Goal: Connect with others: Connect with others

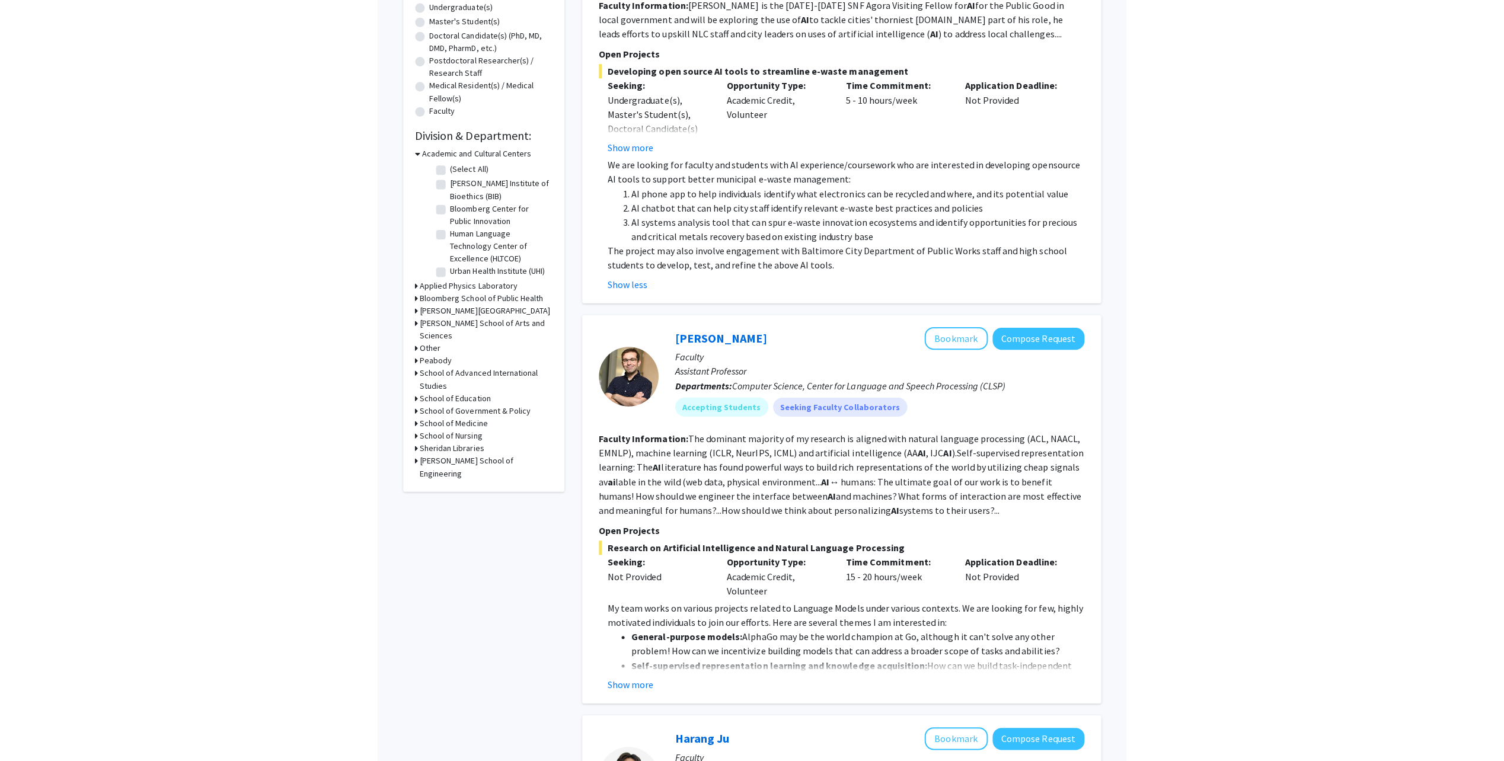
scroll to position [59, 0]
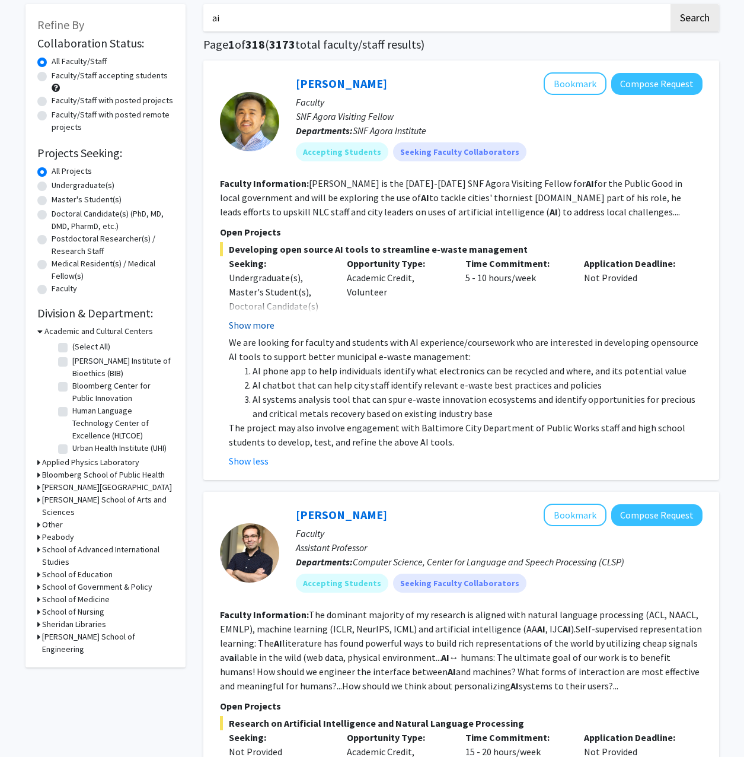
click at [264, 330] on button "Show more" at bounding box center [252, 325] width 46 height 14
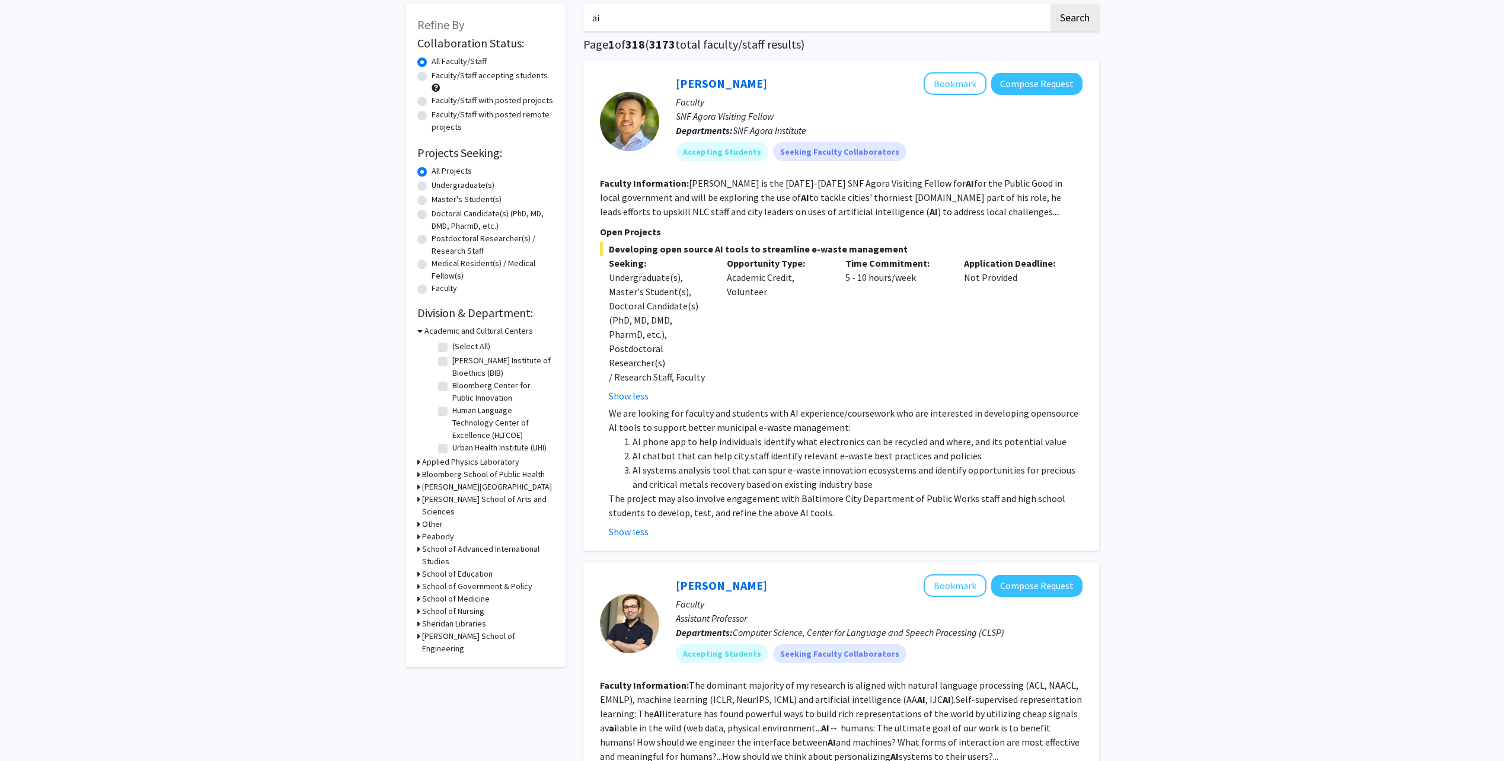
scroll to position [0, 0]
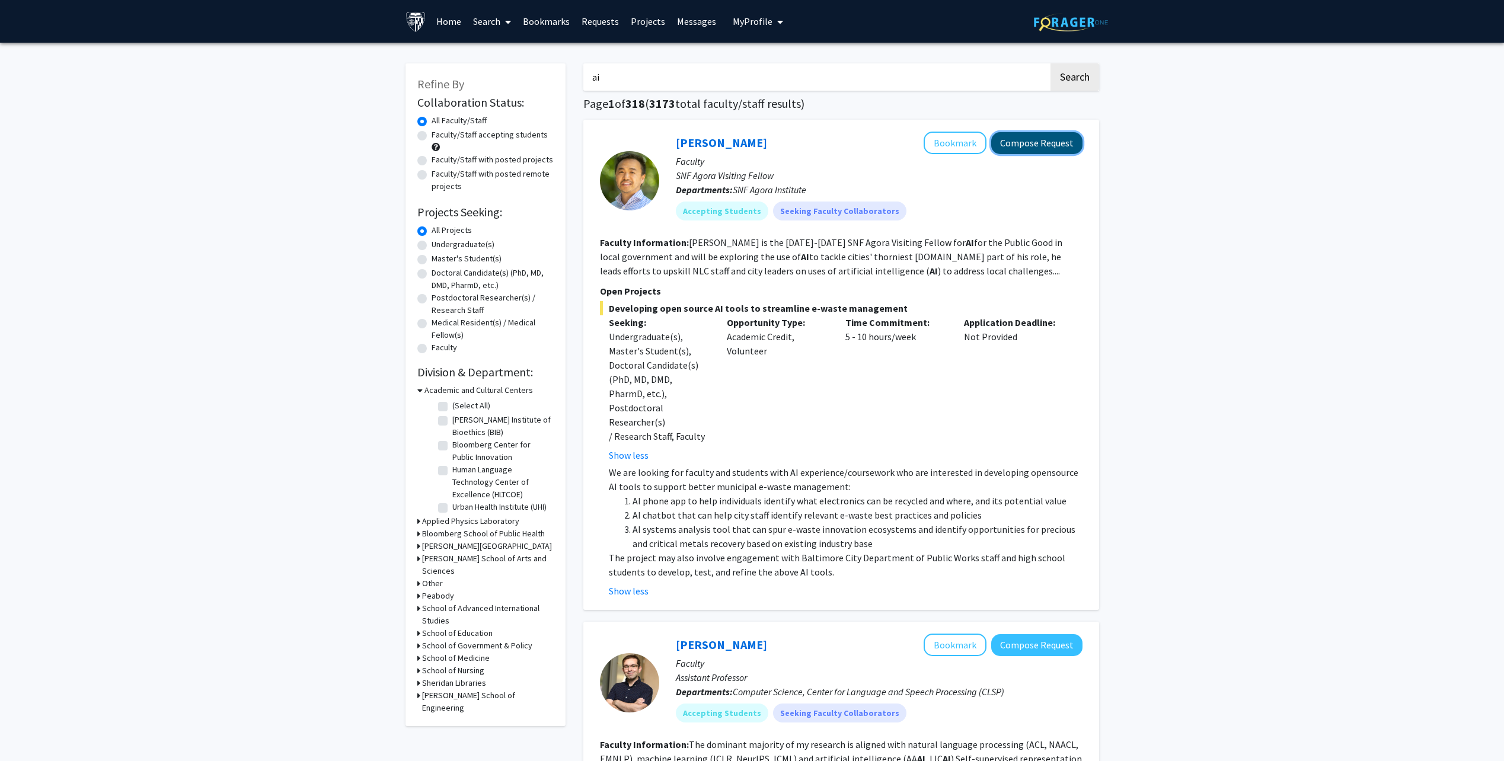
click at [744, 151] on button "Compose Request" at bounding box center [1036, 143] width 91 height 22
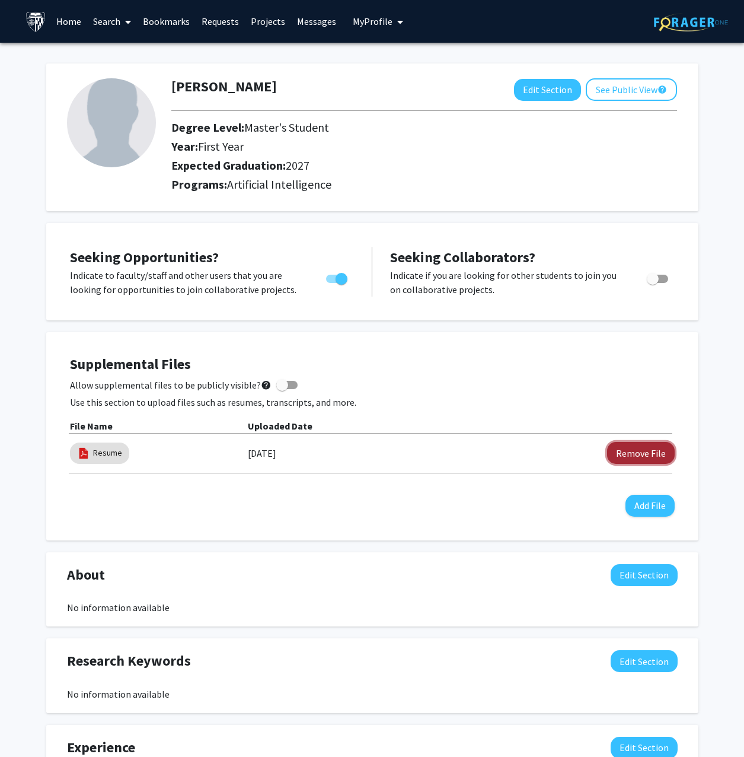
click at [630, 443] on button "Remove File" at bounding box center [641, 453] width 68 height 22
click at [640, 502] on button "Add File" at bounding box center [650, 506] width 49 height 22
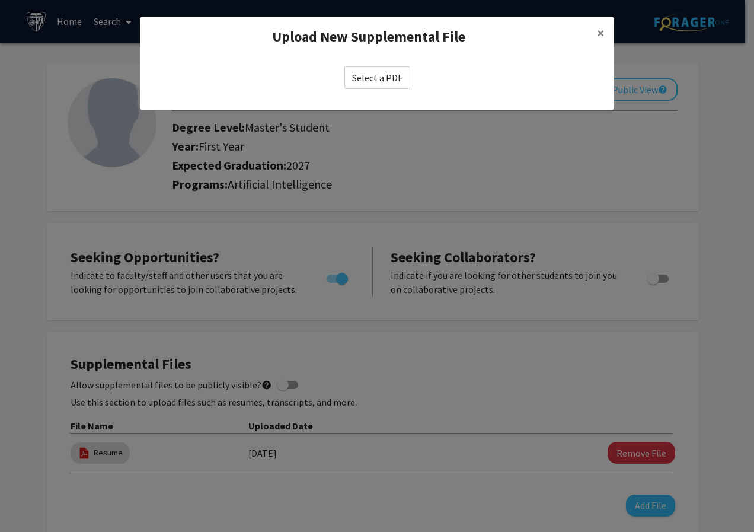
click at [375, 78] on label "Select a PDF" at bounding box center [378, 77] width 66 height 23
click at [0, 0] on input "Select a PDF" at bounding box center [0, 0] width 0 height 0
click at [379, 74] on label "Select a PDF" at bounding box center [378, 77] width 66 height 23
click at [0, 0] on input "Select a PDF" at bounding box center [0, 0] width 0 height 0
click at [369, 74] on label "Select a PDF" at bounding box center [378, 77] width 66 height 23
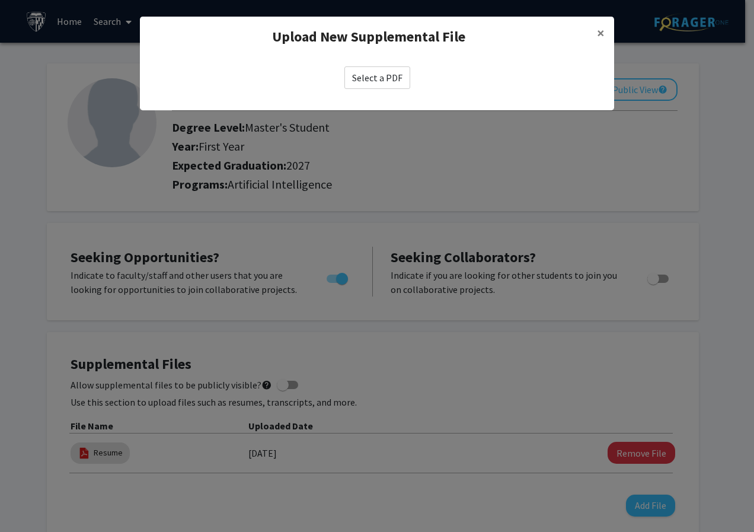
click at [0, 0] on input "Select a PDF" at bounding box center [0, 0] width 0 height 0
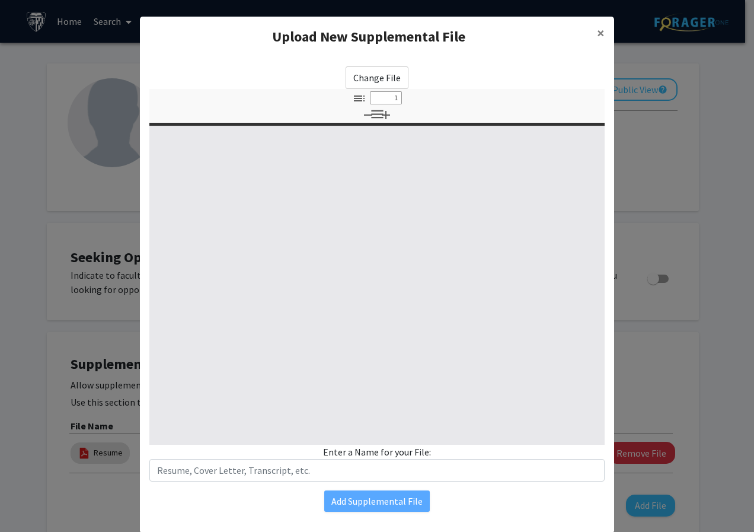
select select "custom"
type input "0"
select select "custom"
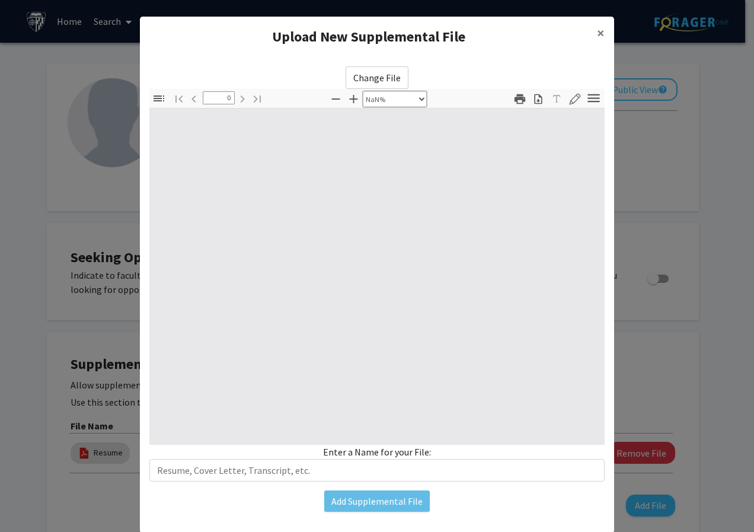
type input "1"
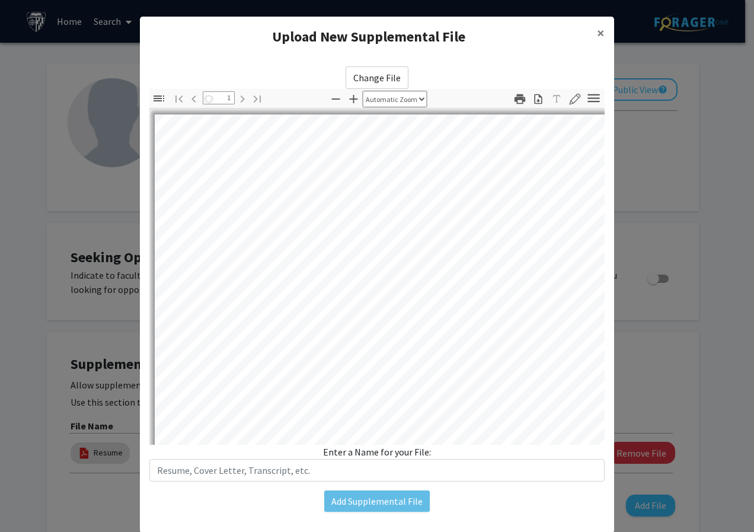
select select "auto"
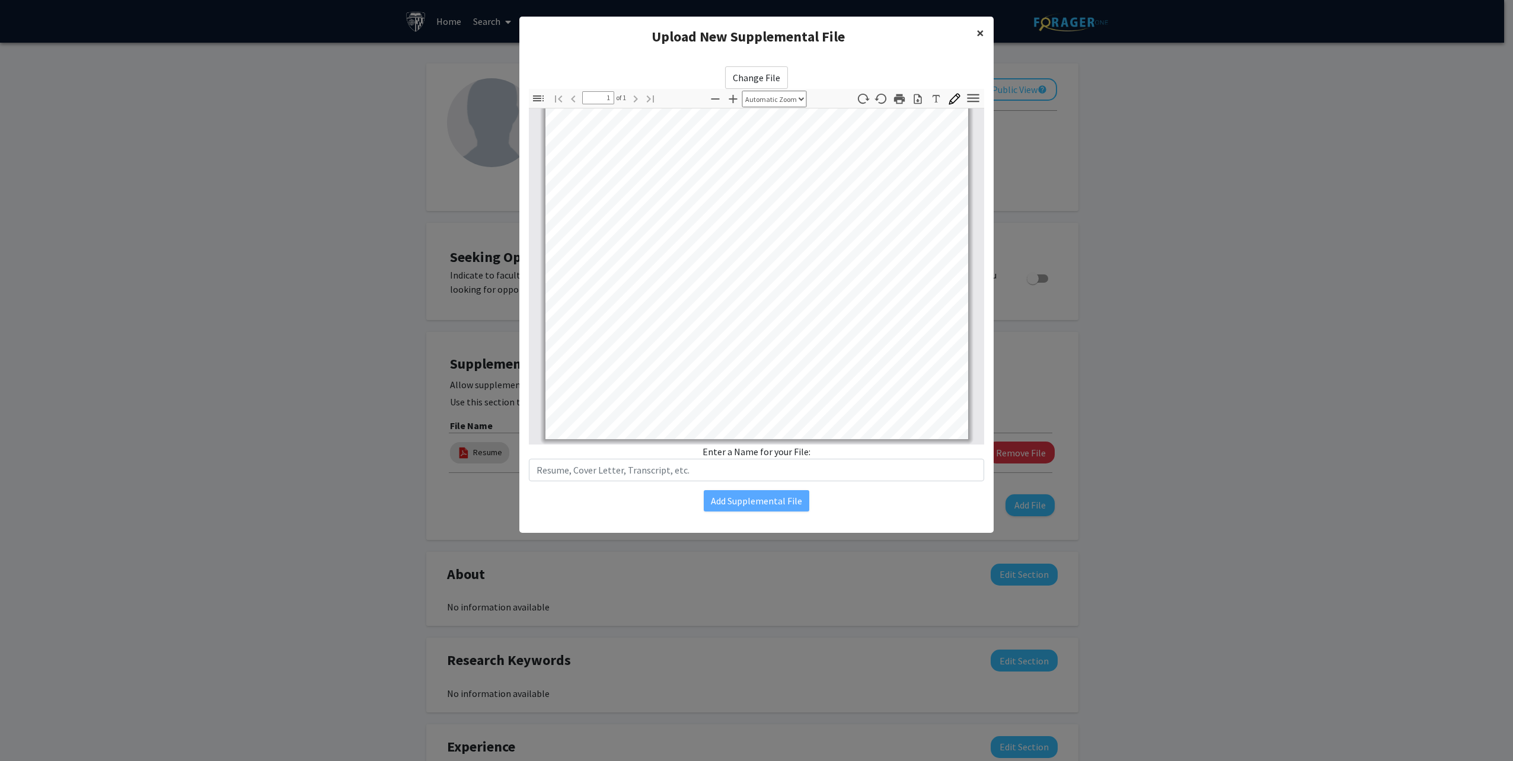
click at [744, 39] on span "×" at bounding box center [981, 33] width 8 height 18
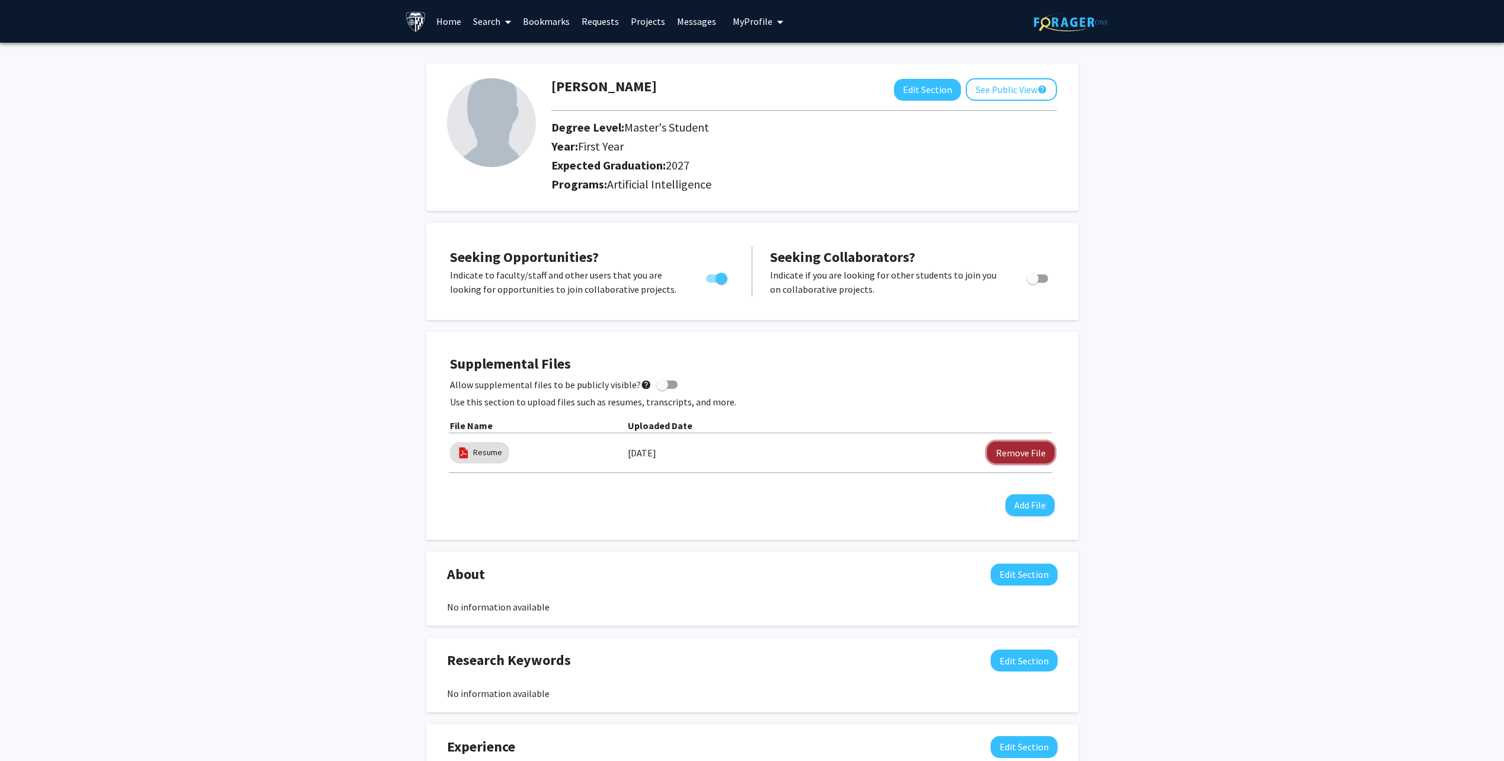
click at [744, 452] on button "Remove File" at bounding box center [1021, 453] width 68 height 22
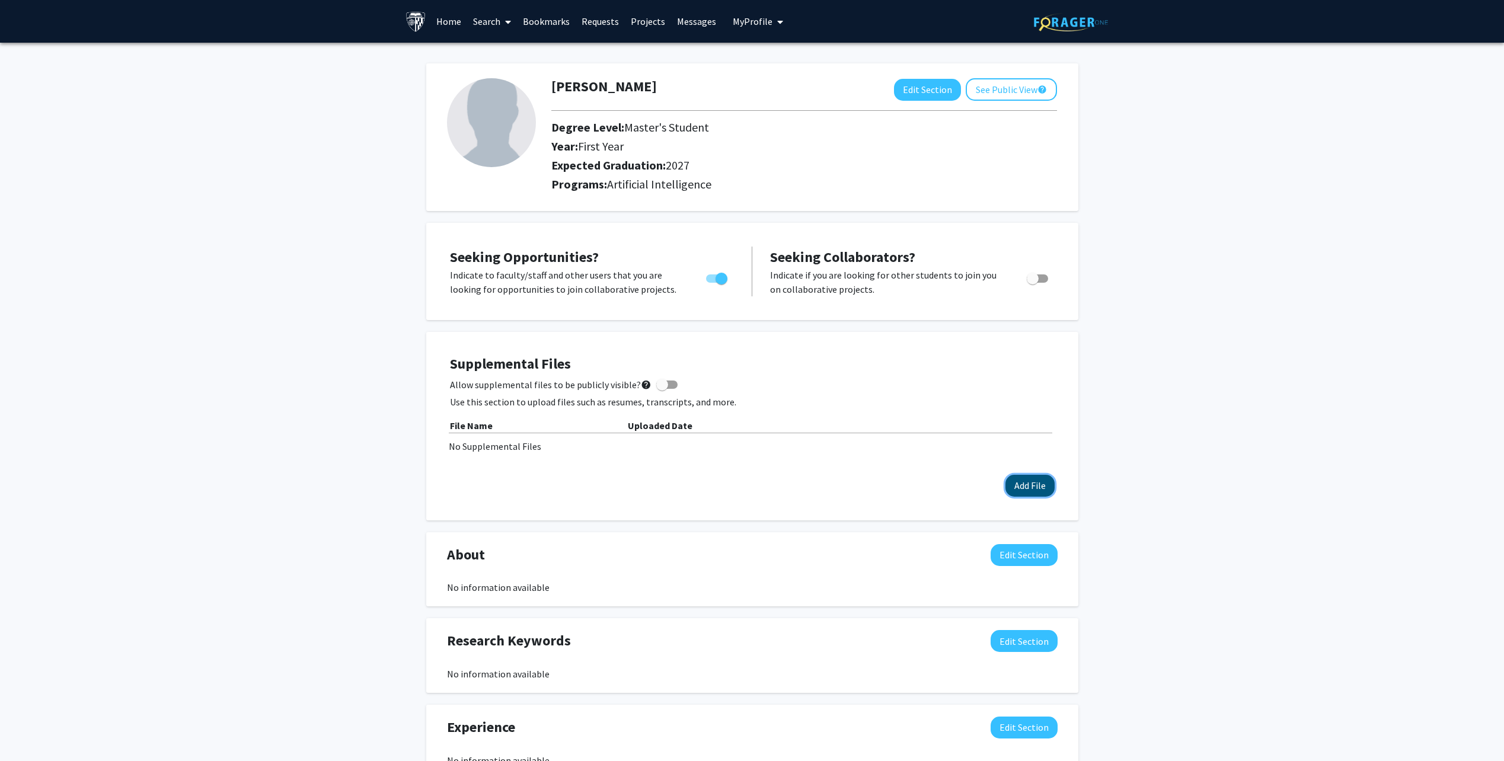
click at [1025, 482] on button "Add File" at bounding box center [1030, 486] width 49 height 22
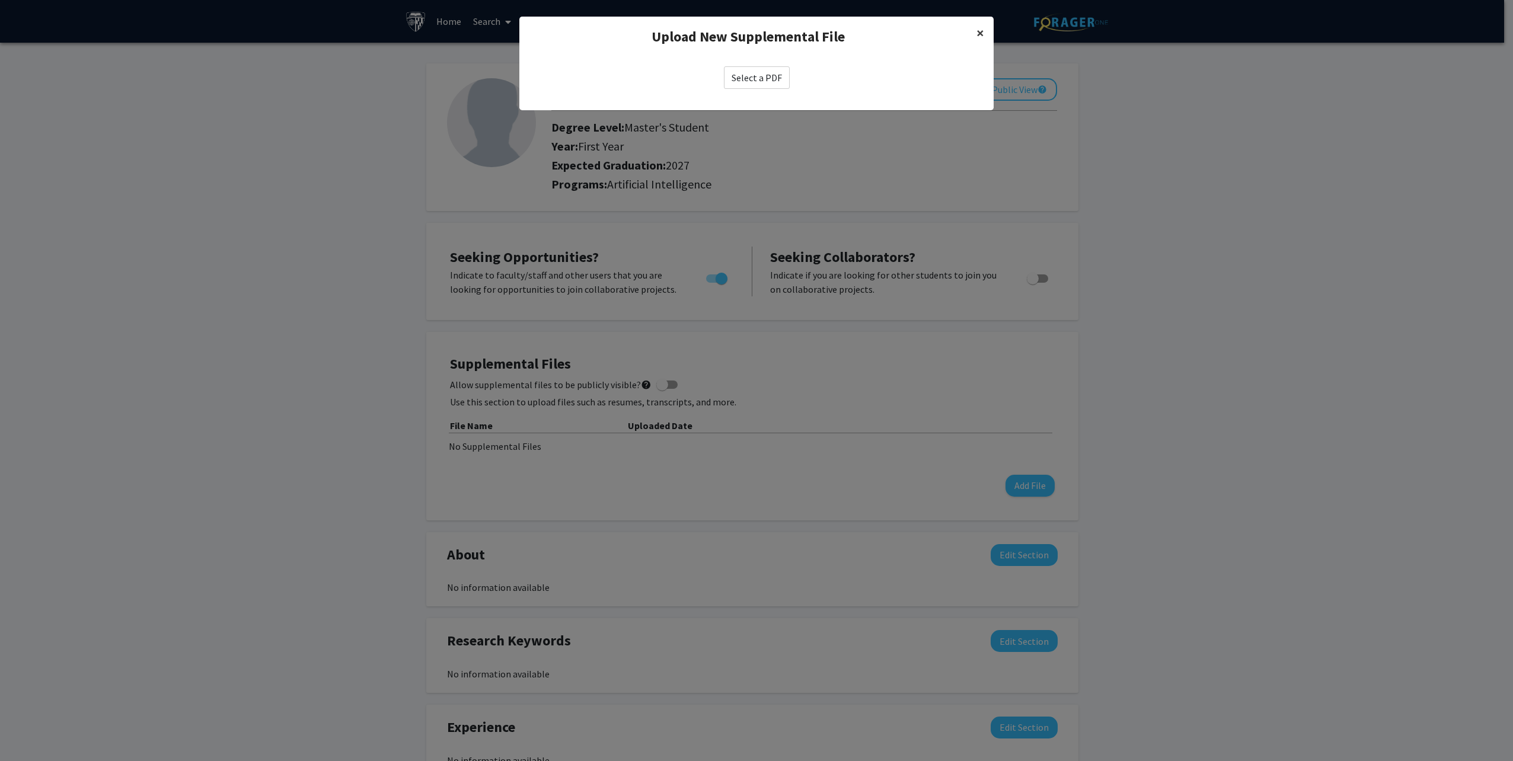
click at [975, 31] on button "×" at bounding box center [980, 33] width 27 height 33
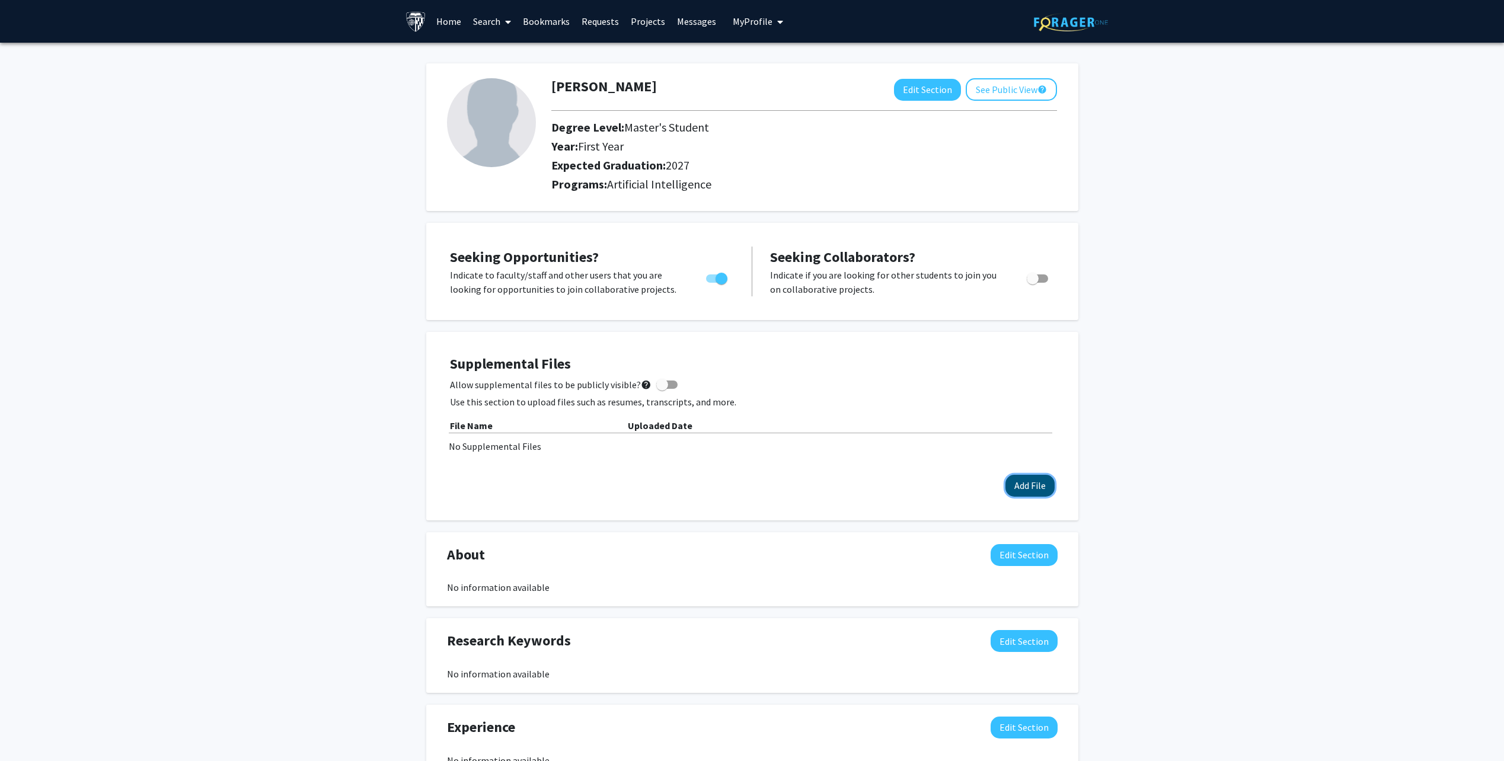
click at [1015, 482] on button "Add File" at bounding box center [1030, 486] width 49 height 22
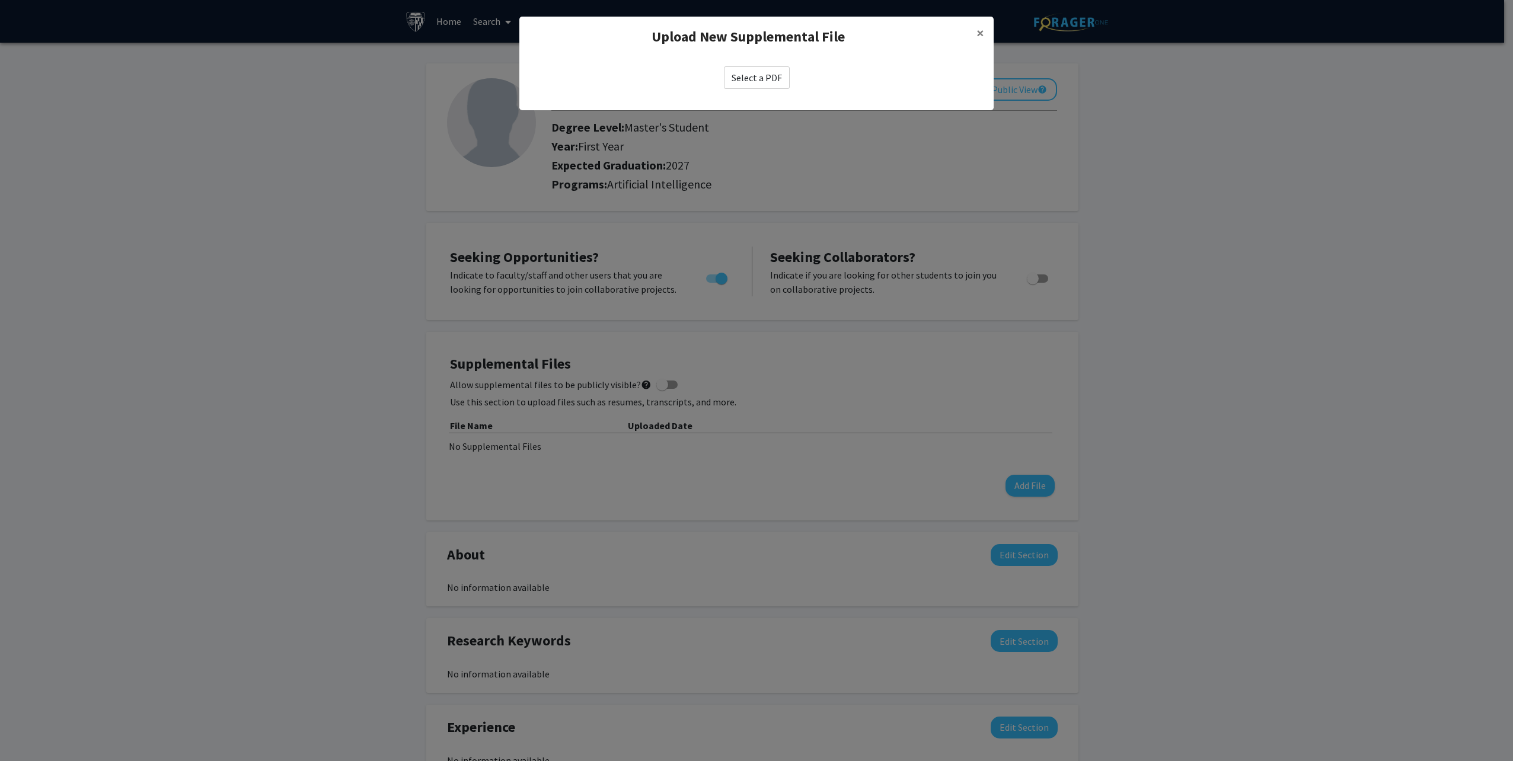
click at [747, 75] on label "Select a PDF" at bounding box center [757, 77] width 66 height 23
click at [0, 0] on input "Select a PDF" at bounding box center [0, 0] width 0 height 0
select select "custom"
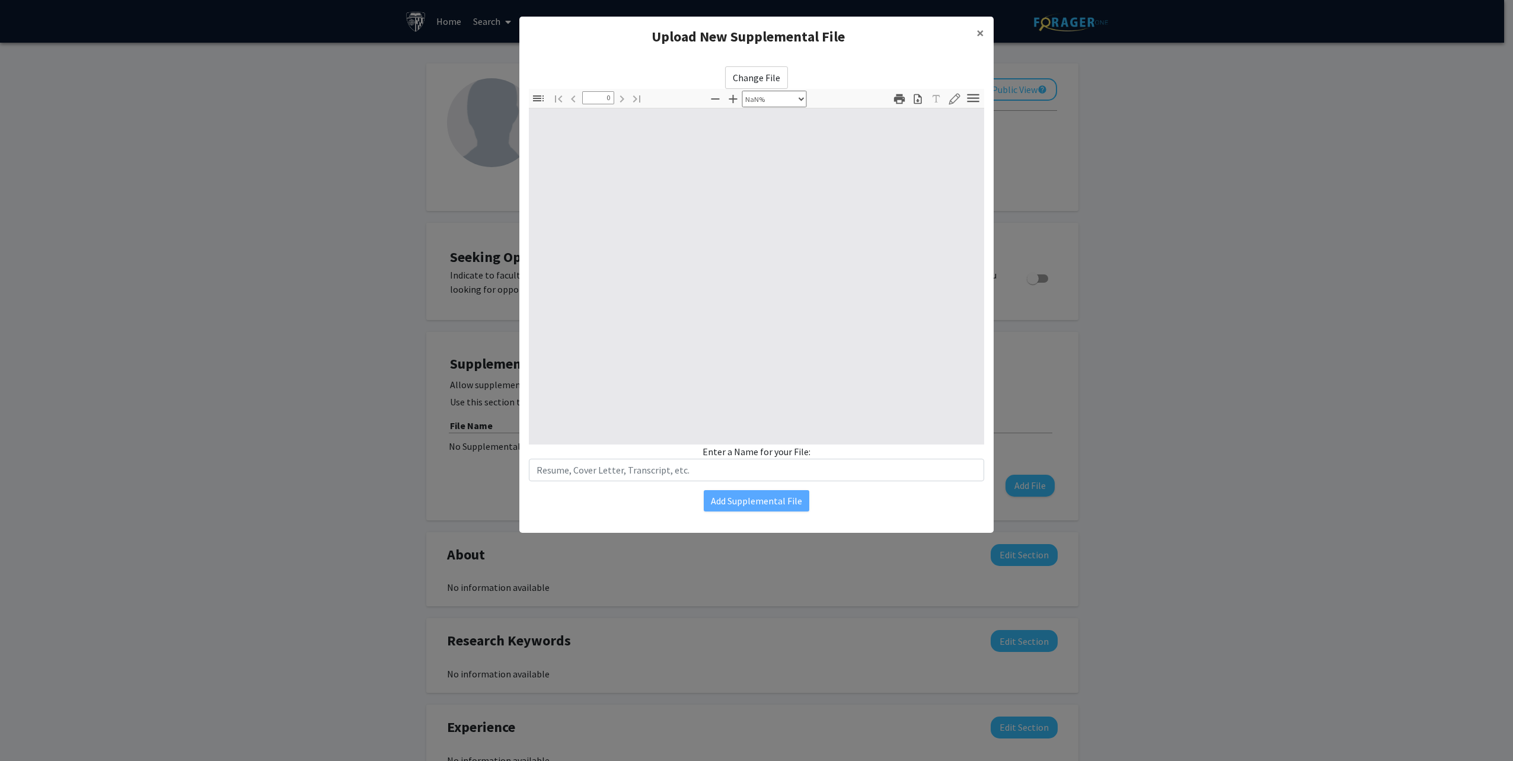
type input "1"
select select "auto"
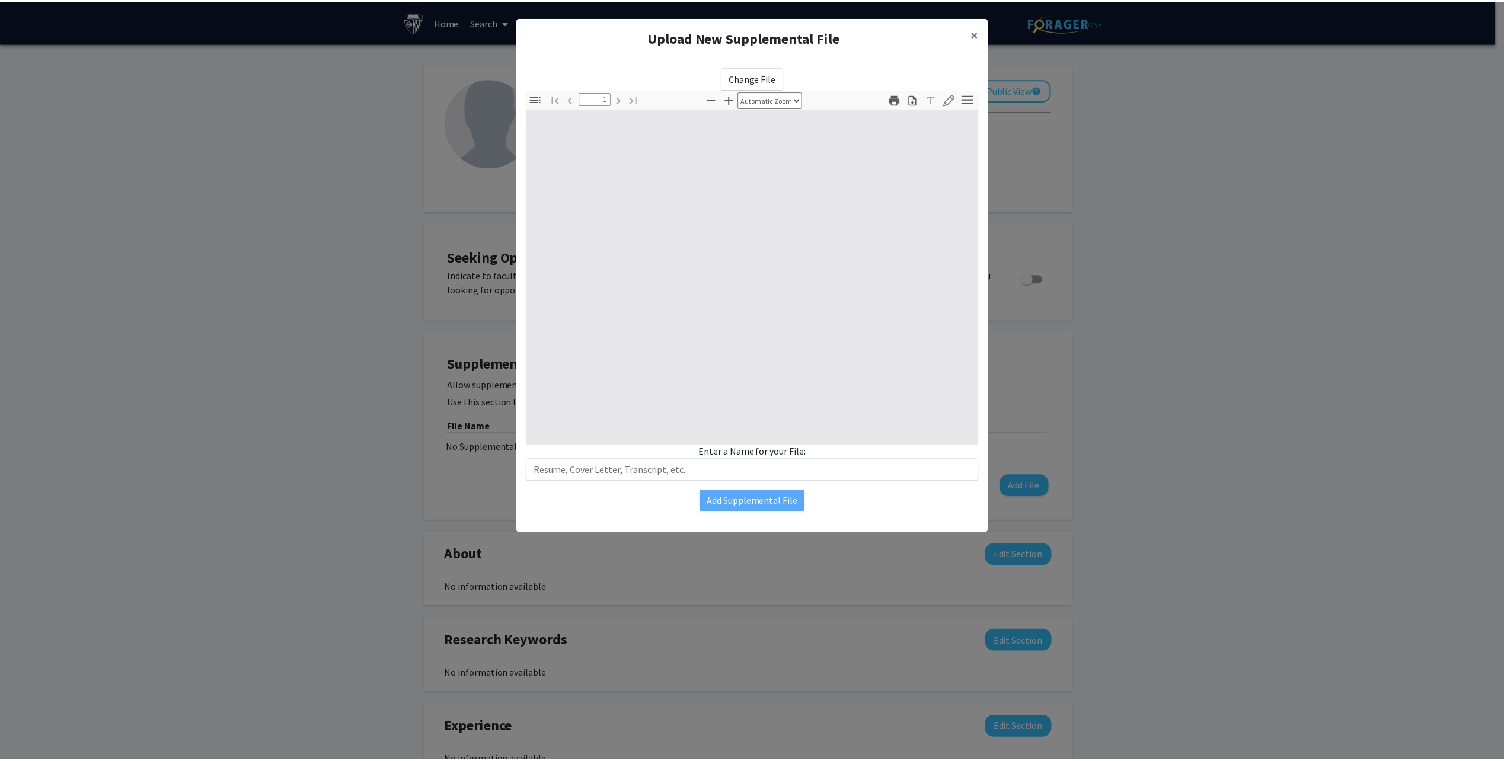
scroll to position [1, 0]
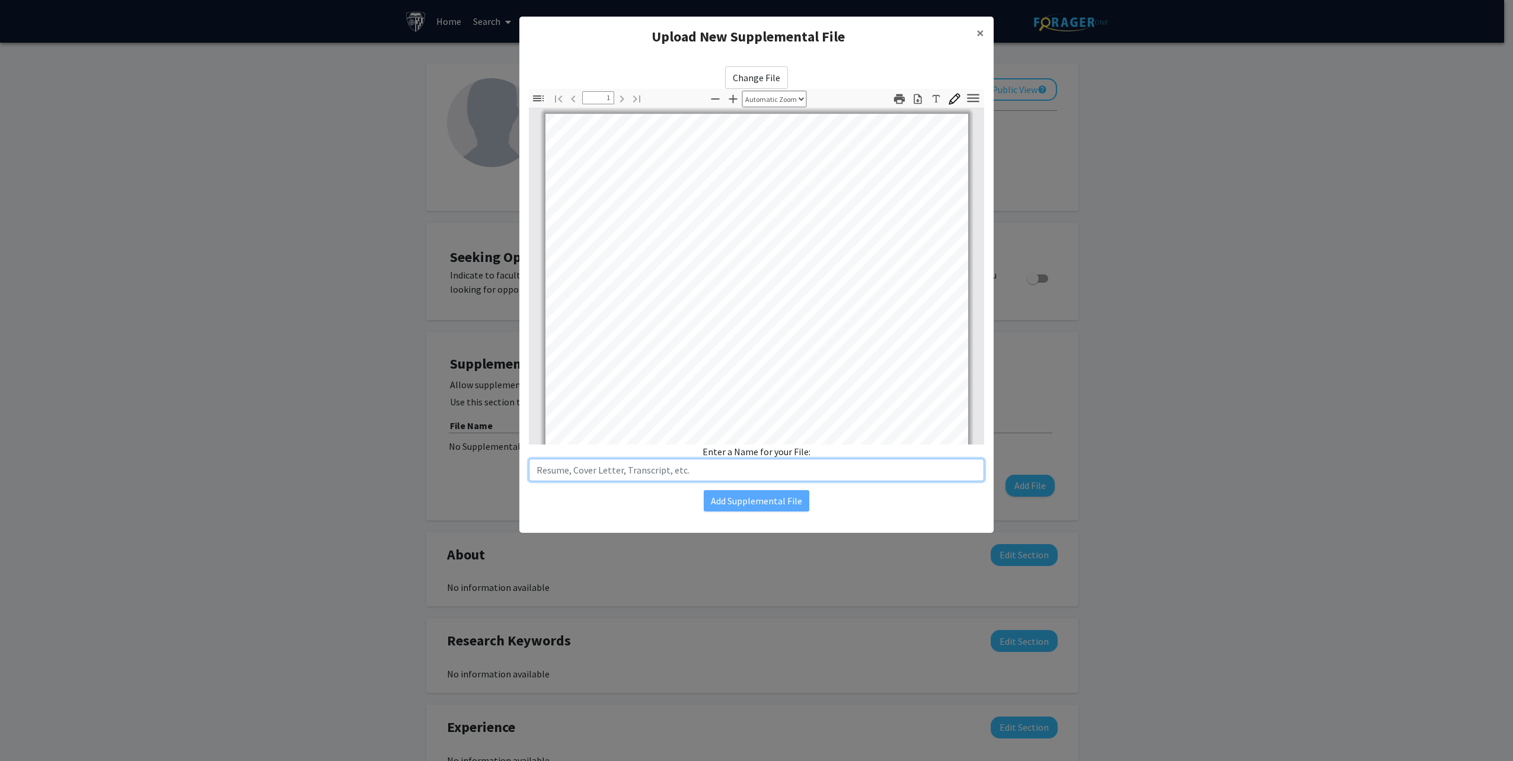
click at [749, 475] on input "text" at bounding box center [756, 470] width 455 height 23
type input "Resume"
click at [759, 495] on button "Add Supplemental File" at bounding box center [757, 500] width 106 height 21
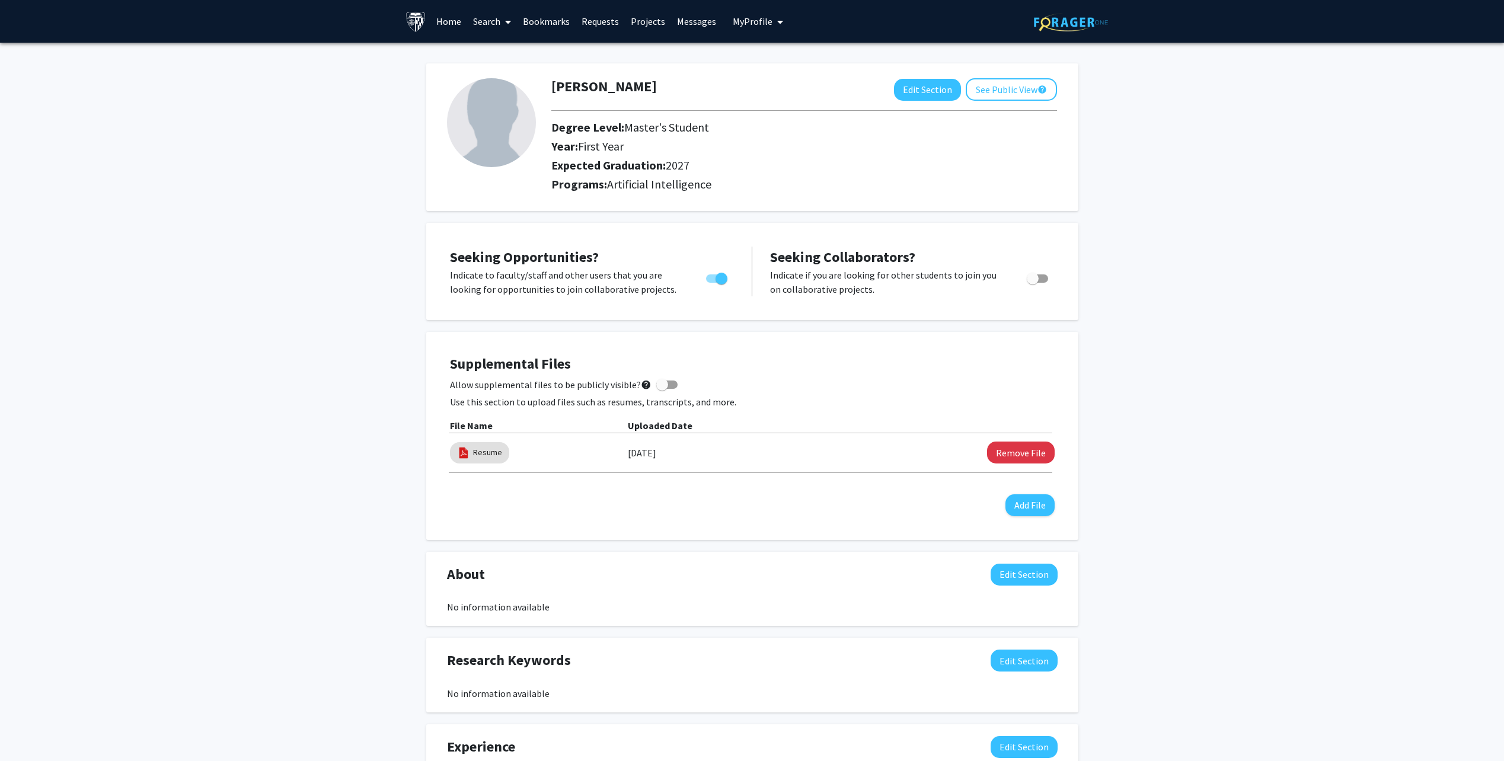
click at [656, 383] on span at bounding box center [662, 385] width 12 height 12
click at [662, 389] on input "Allow supplemental files to be publicly visible? help" at bounding box center [662, 389] width 1 height 1
checkbox input "true"
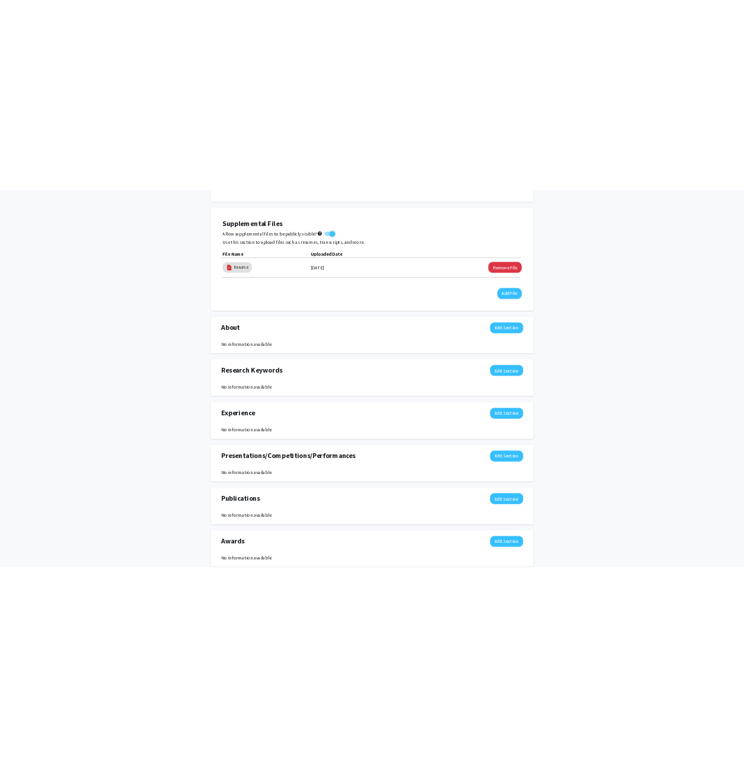
scroll to position [371, 0]
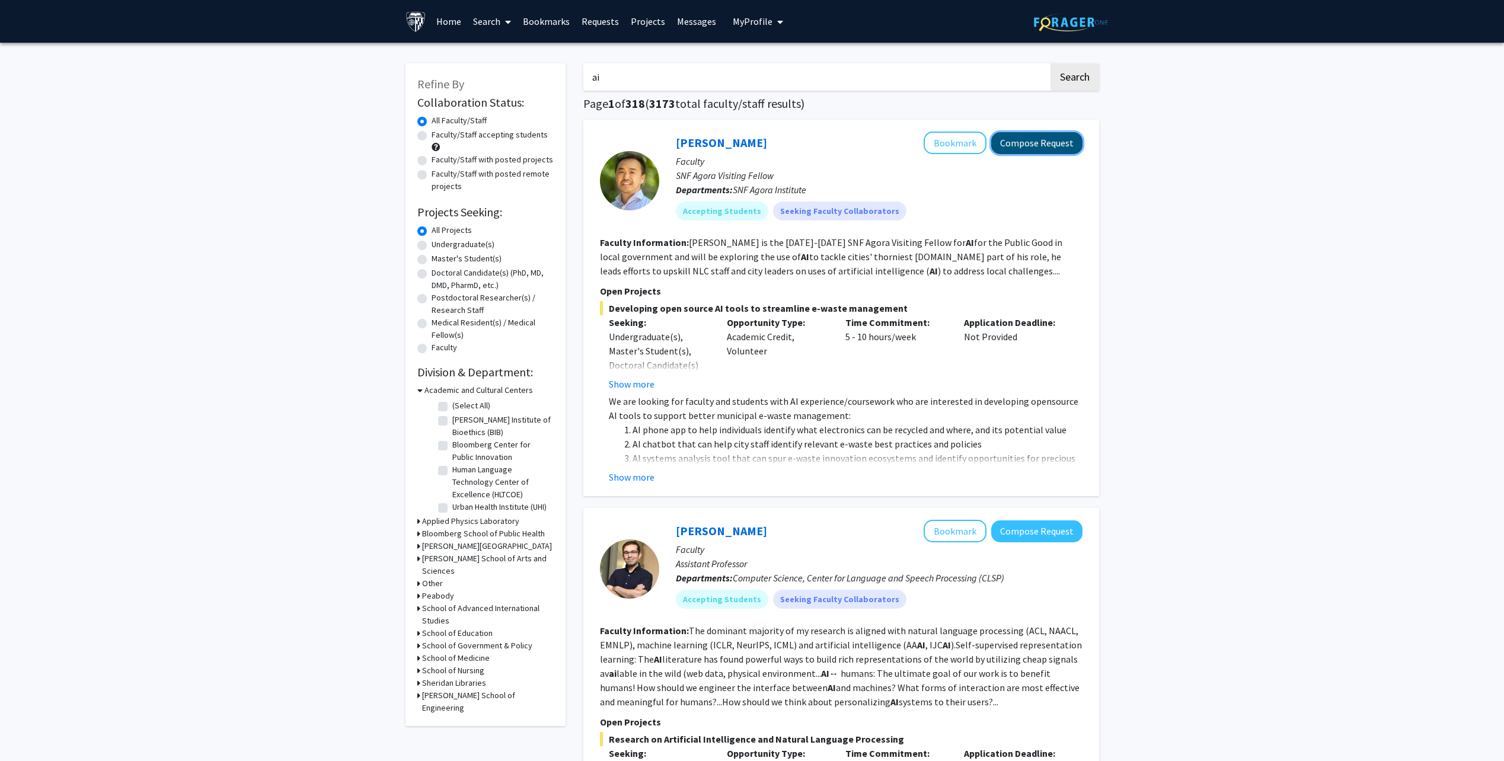
click at [1030, 146] on button "Compose Request" at bounding box center [1036, 143] width 91 height 22
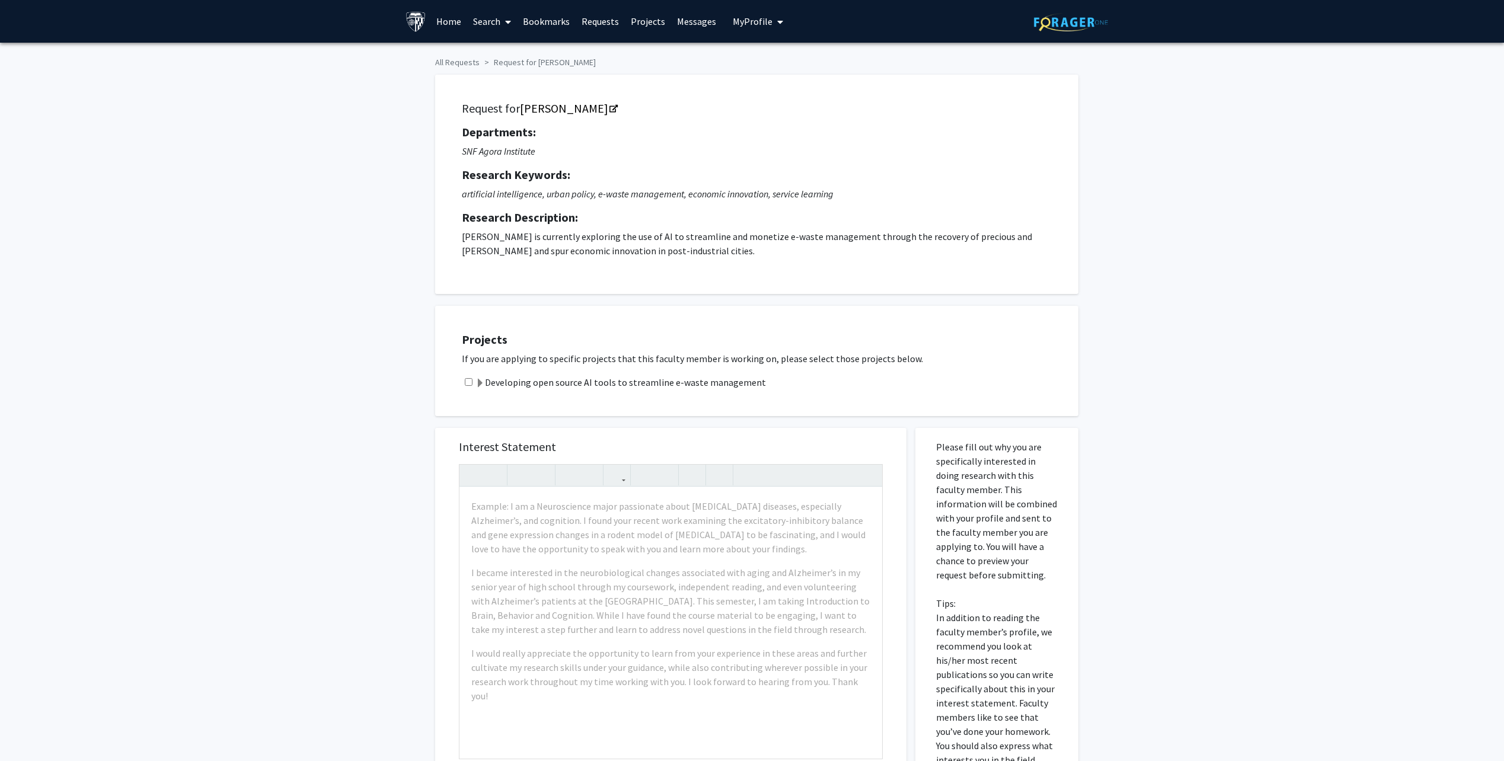
click at [468, 381] on input "checkbox" at bounding box center [469, 382] width 8 height 8
checkbox input "true"
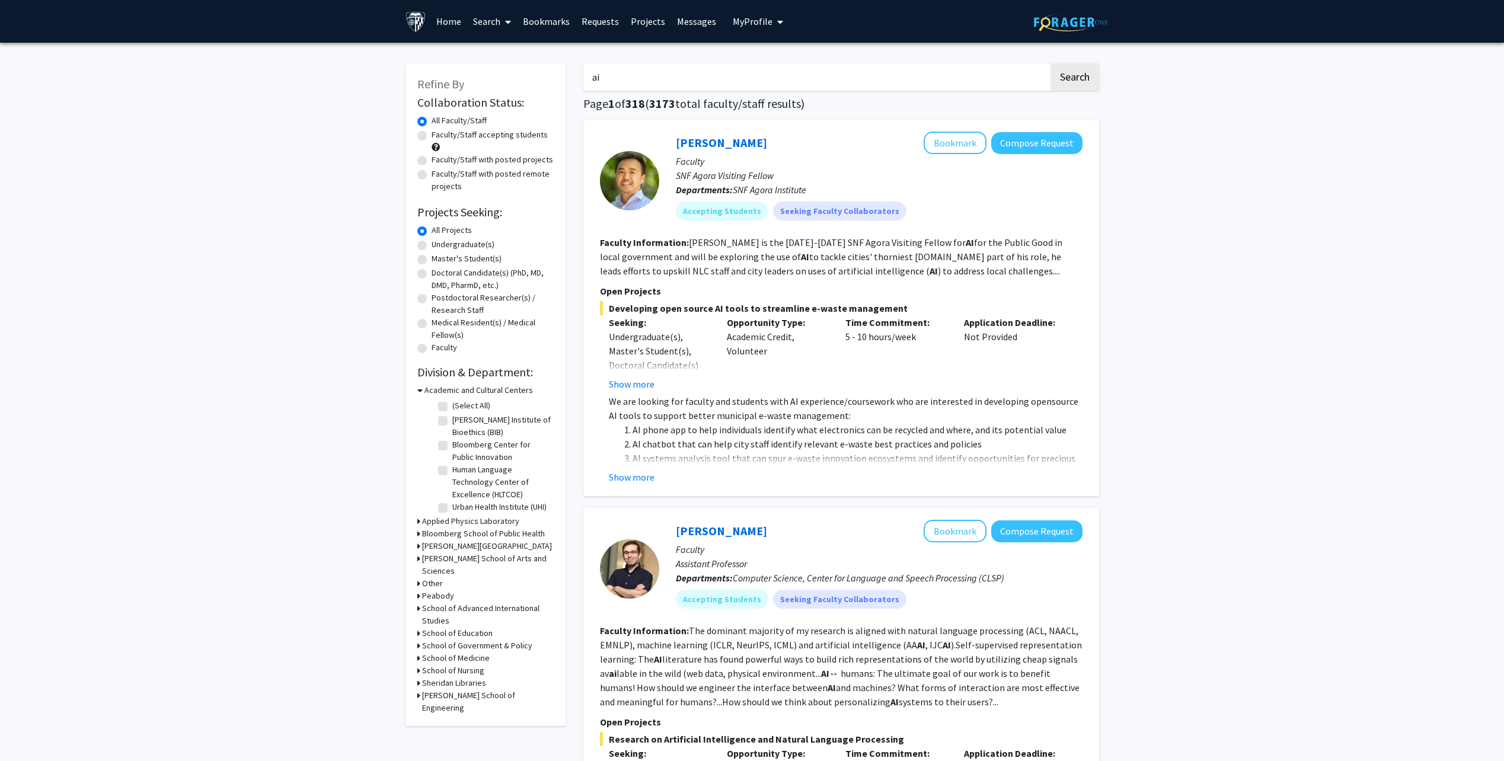
drag, startPoint x: 1054, startPoint y: 141, endPoint x: 1020, endPoint y: 184, distance: 55.0
click at [1020, 193] on p "Departments: SNF Agora Institute" at bounding box center [879, 190] width 407 height 14
click at [1032, 241] on fg-read-more "David is the 2025-2026 SNF Agora Visiting Fellow for AI for the Public Good in …" at bounding box center [831, 257] width 462 height 40
click at [978, 151] on button "Bookmark" at bounding box center [955, 143] width 63 height 23
click at [947, 531] on button "Bookmark" at bounding box center [955, 531] width 63 height 23
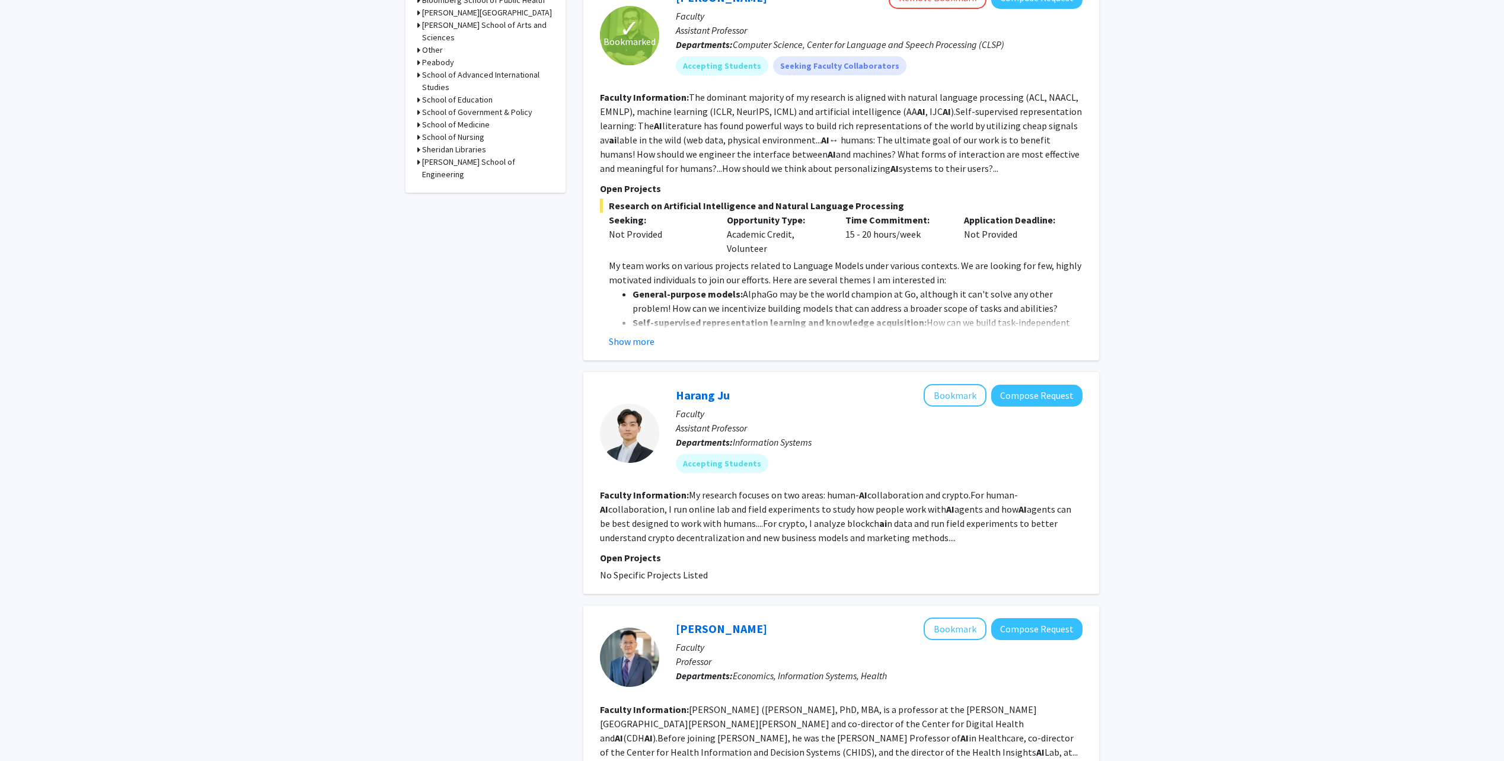
scroll to position [415, 0]
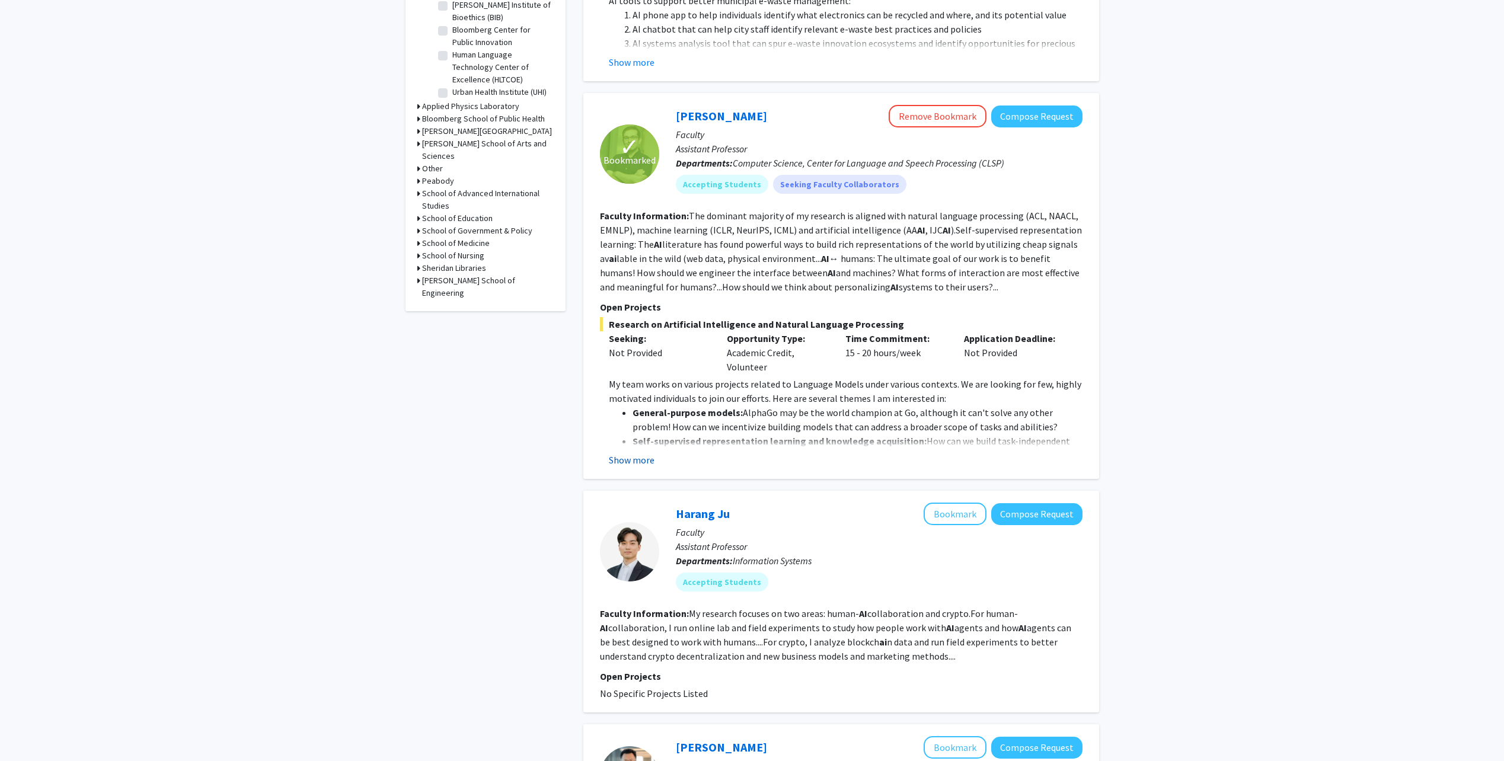
click at [634, 461] on button "Show more" at bounding box center [632, 460] width 46 height 14
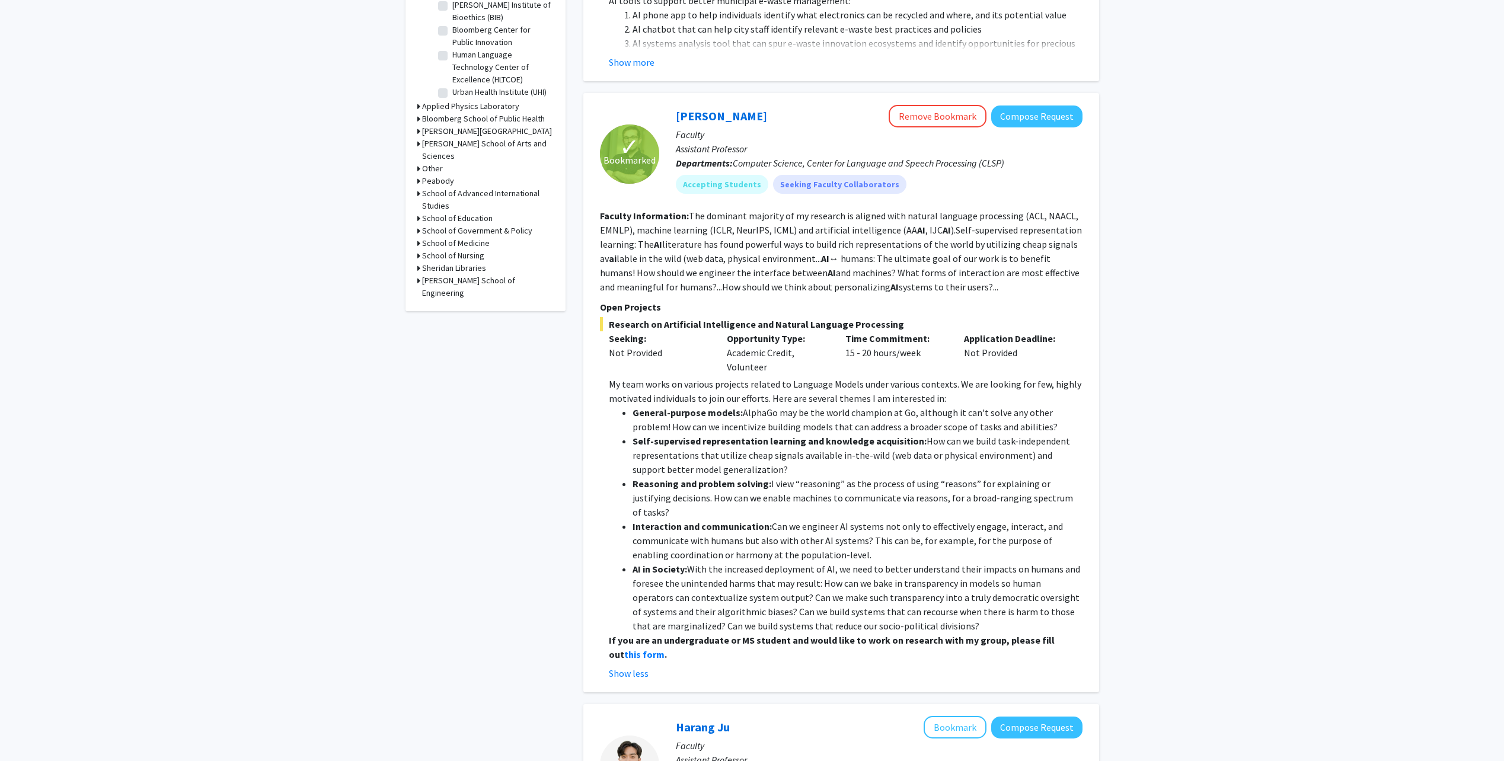
scroll to position [237, 0]
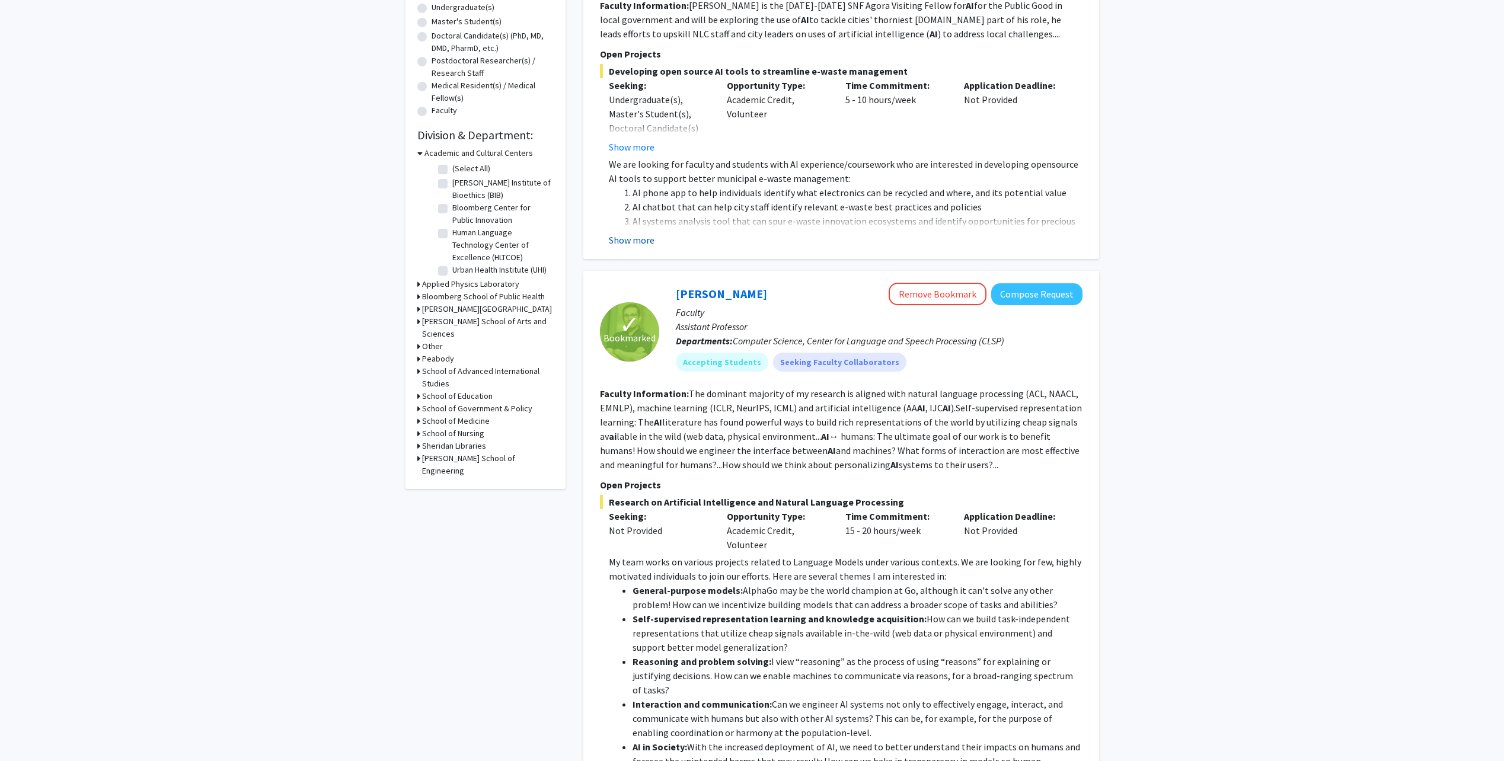
click at [637, 235] on button "Show more" at bounding box center [632, 240] width 46 height 14
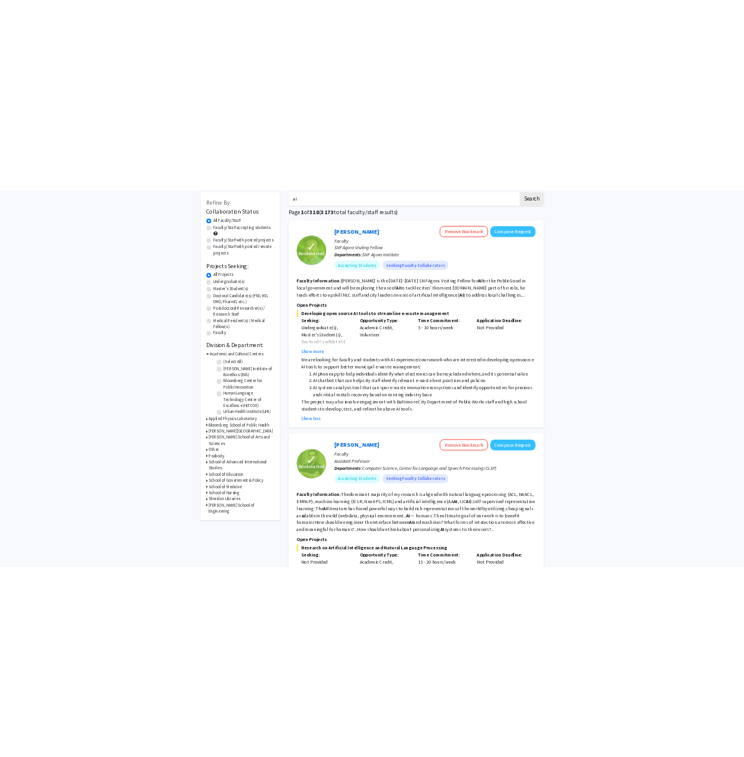
scroll to position [0, 0]
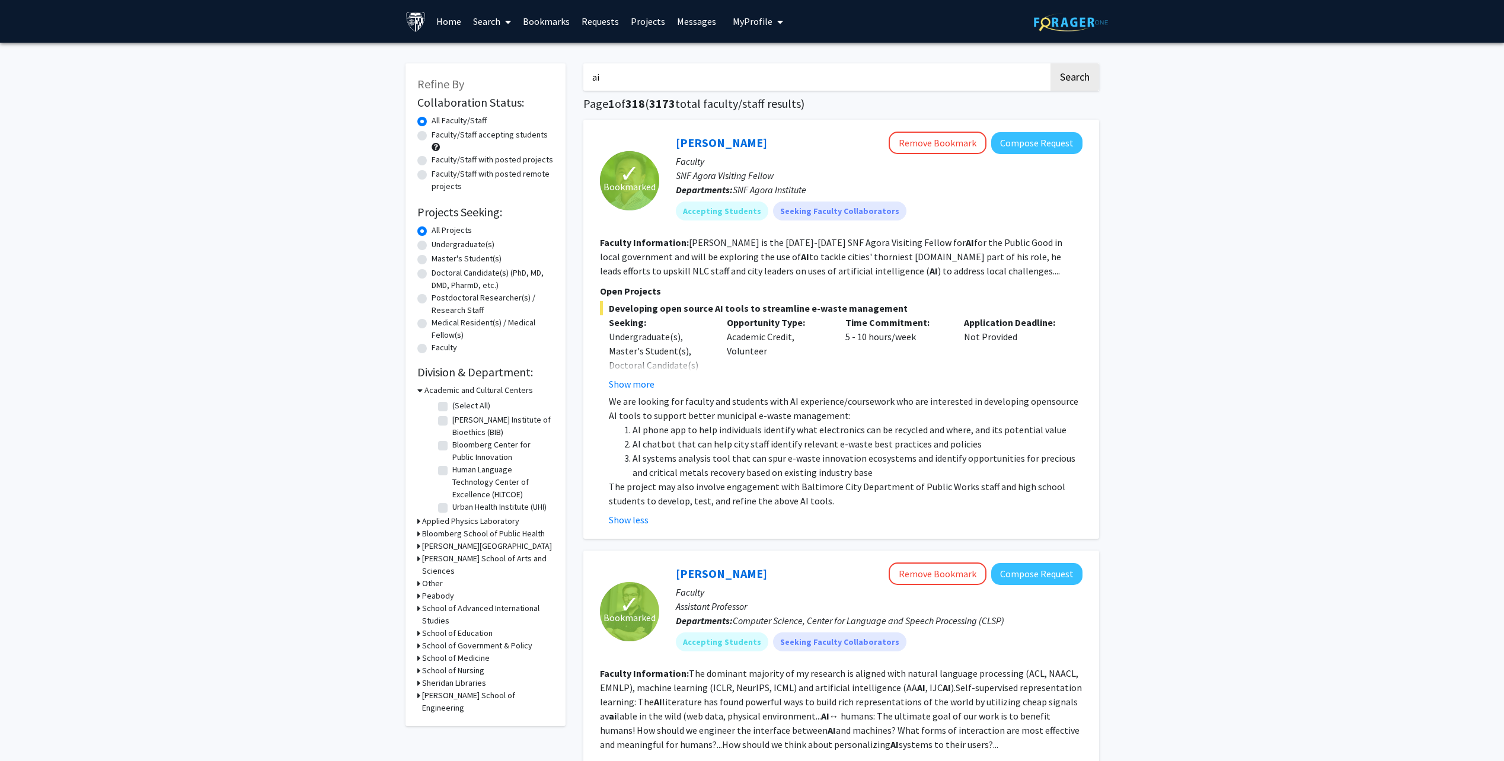
drag, startPoint x: 1031, startPoint y: 145, endPoint x: 969, endPoint y: 185, distance: 73.7
click at [969, 185] on p "Departments: SNF Agora Institute" at bounding box center [879, 190] width 407 height 14
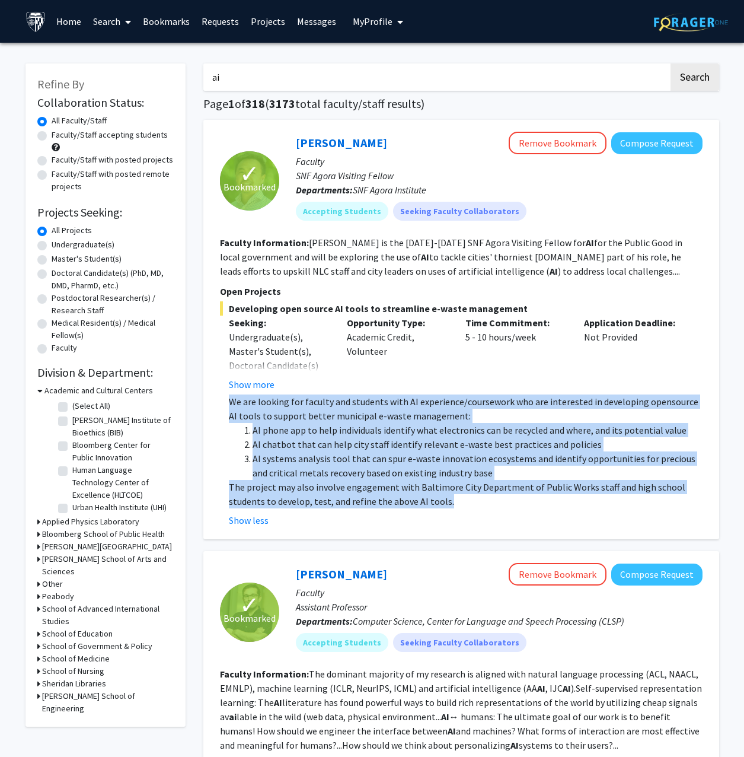
drag, startPoint x: 435, startPoint y: 492, endPoint x: 231, endPoint y: 405, distance: 221.8
click at [231, 405] on div "We are looking for faculty and students with AI experience/coursework who are i…" at bounding box center [466, 451] width 474 height 114
copy div "We are looking for faculty and students with AI experience/coursework who are i…"
click at [591, 460] on li "AI systems analysis tool that can spur e-waste innovation ecosystems and identi…" at bounding box center [478, 465] width 450 height 28
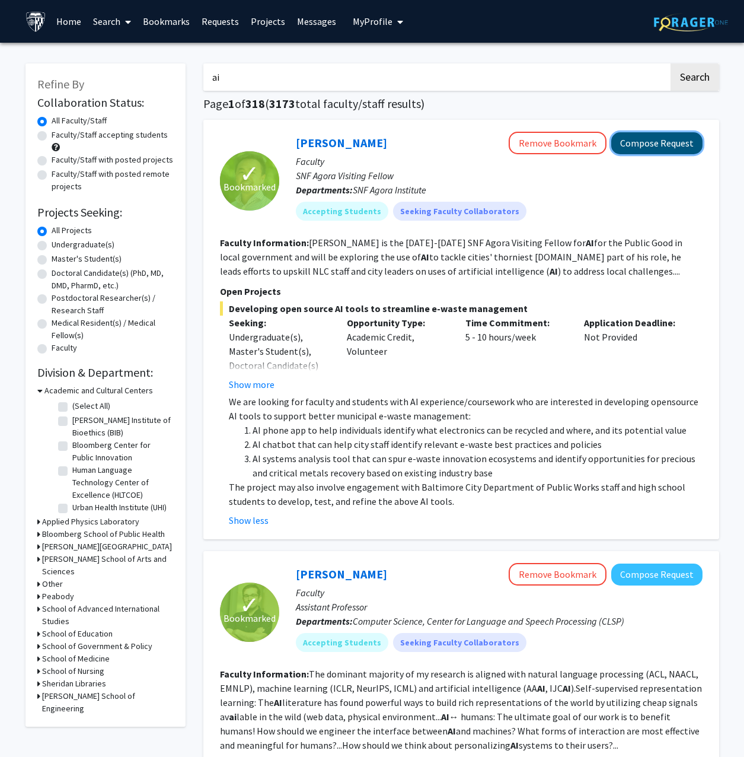
click at [645, 148] on button "Compose Request" at bounding box center [656, 143] width 91 height 22
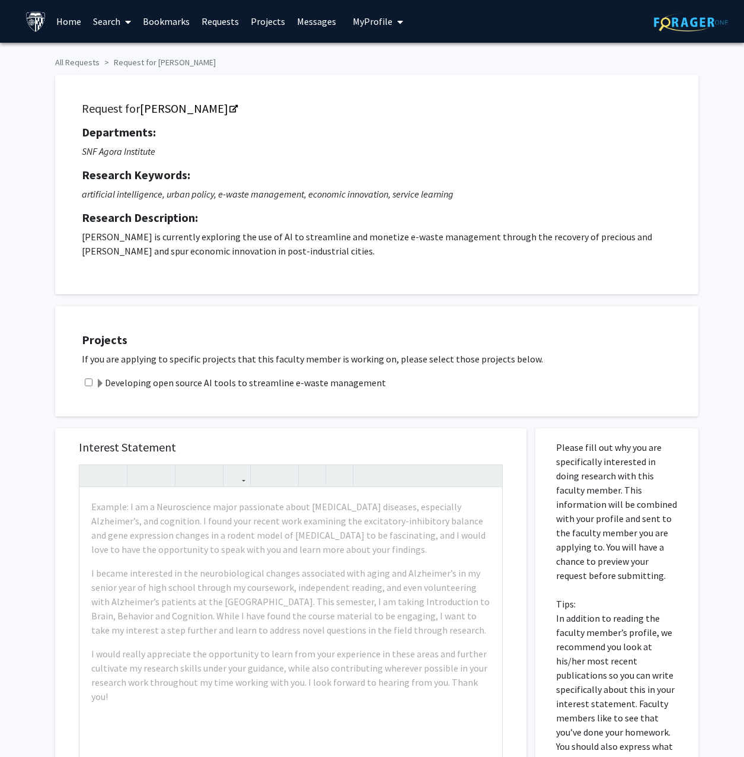
click at [92, 379] on input "checkbox" at bounding box center [89, 382] width 8 height 8
checkbox input "true"
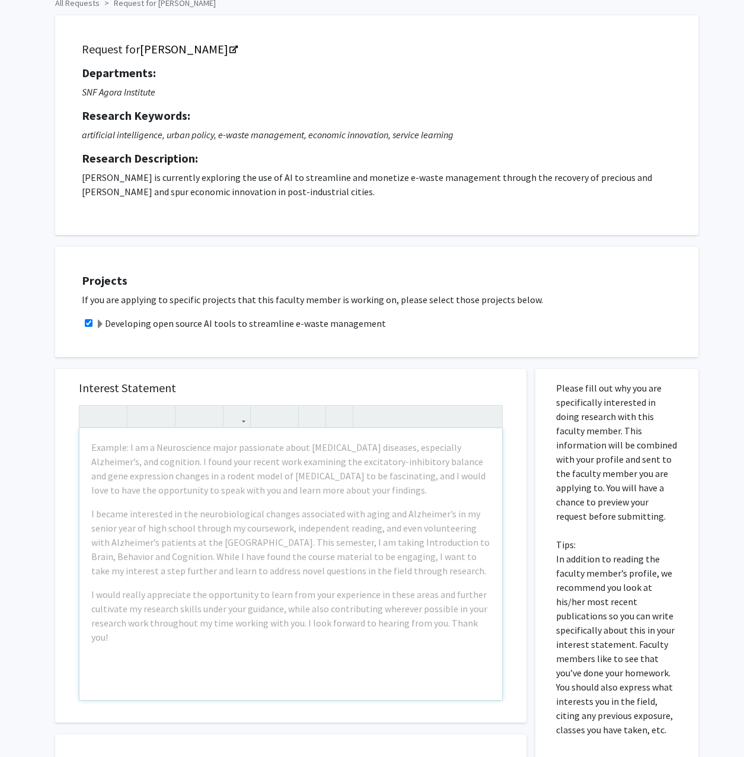
scroll to position [277, 0]
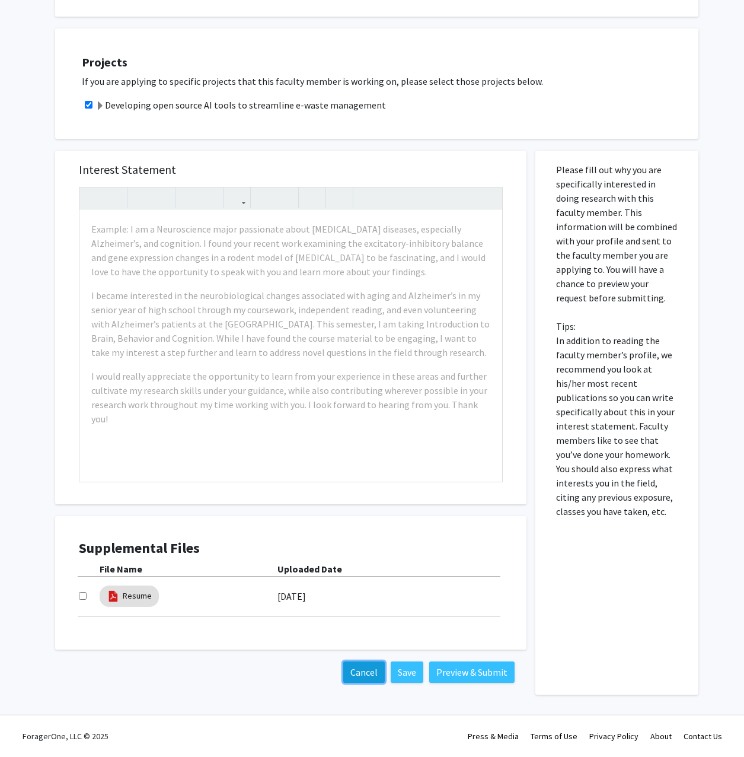
click at [364, 666] on button "Cancel" at bounding box center [364, 671] width 42 height 21
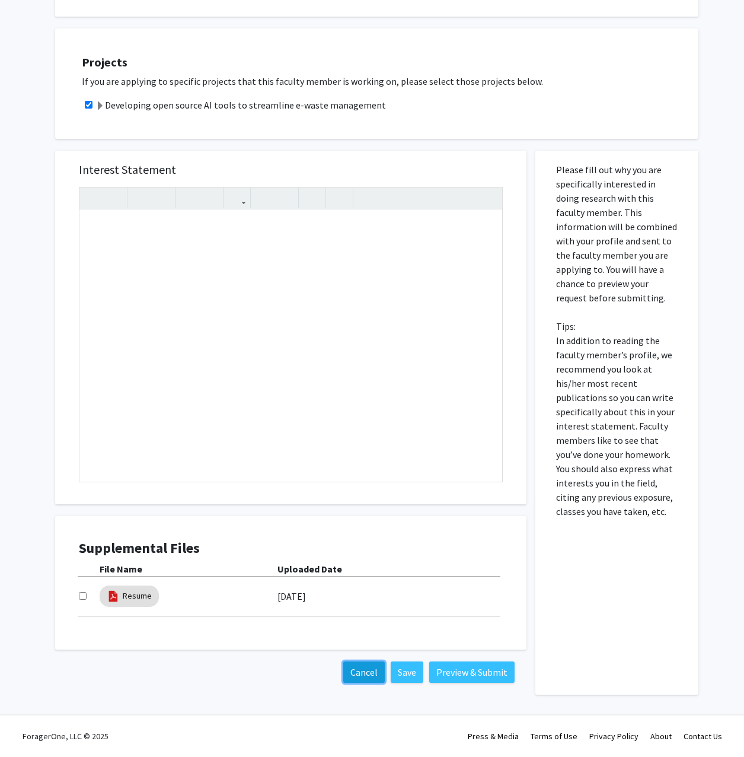
click at [368, 667] on button "Cancel" at bounding box center [364, 671] width 42 height 21
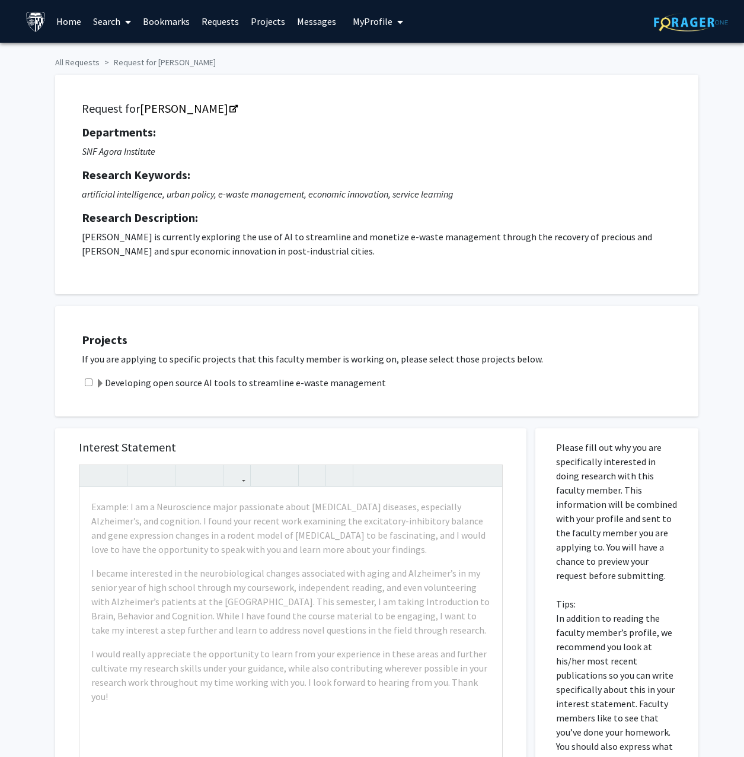
scroll to position [277, 0]
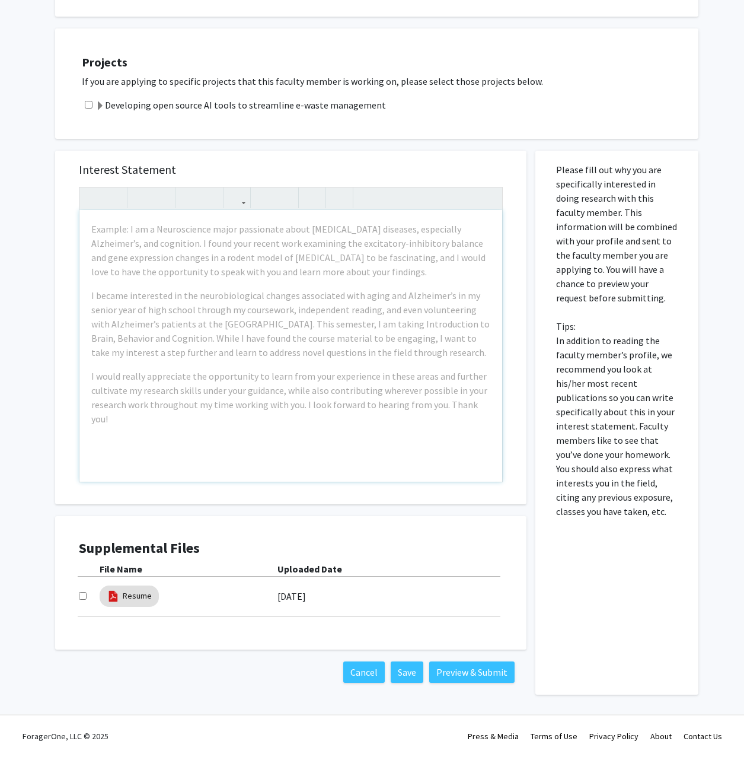
drag, startPoint x: 690, startPoint y: 544, endPoint x: 493, endPoint y: 417, distance: 234.2
click at [513, 429] on div "Interest Statement Example: I am a Neuroscience major passionate about [MEDICAL…" at bounding box center [372, 417] width 652 height 556
